Goal: Transaction & Acquisition: Book appointment/travel/reservation

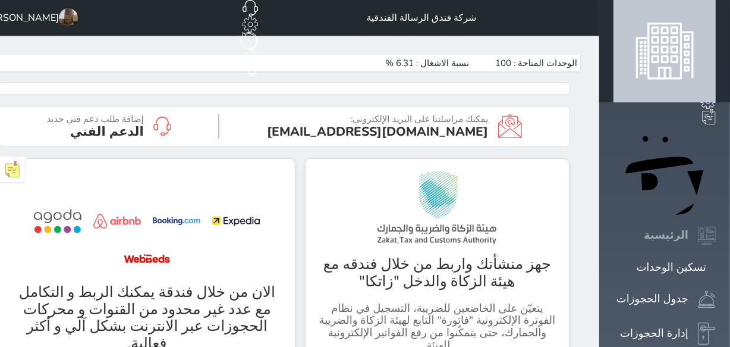
scroll to position [1325, 657]
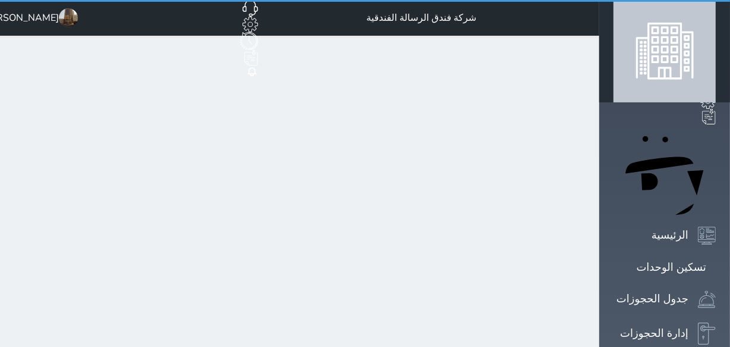
select select "1"
select select
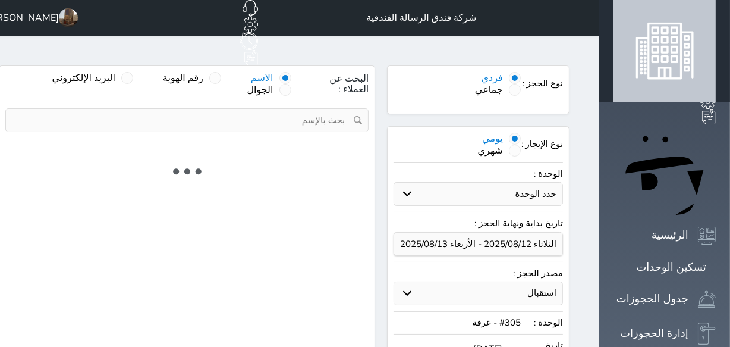
select select
select select "1"
select select "113"
select select "1"
select select
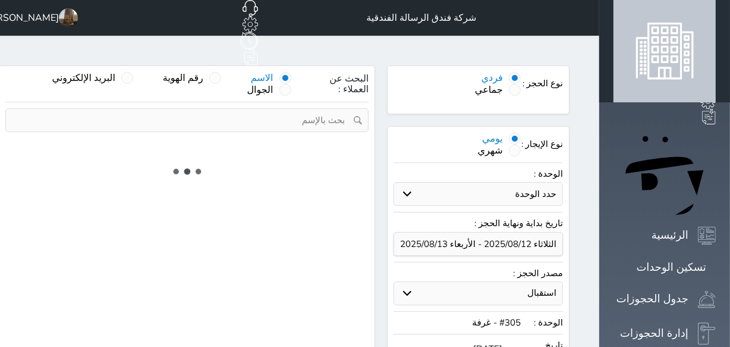
select select "7"
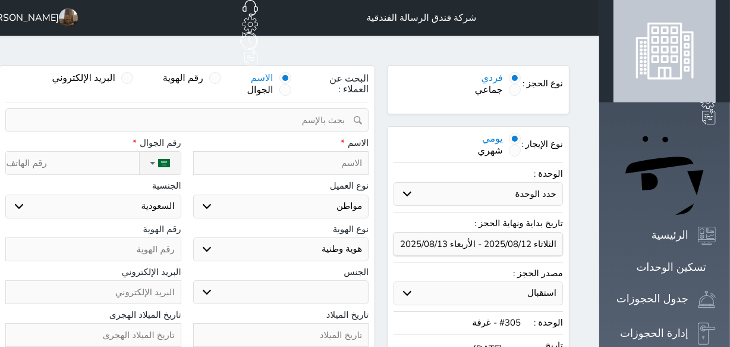
select select
select select "94662"
